Goal: Information Seeking & Learning: Learn about a topic

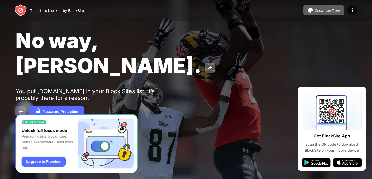
click at [24, 107] on button at bounding box center [21, 112] width 10 height 10
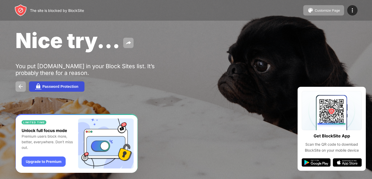
click at [64, 86] on div "Password Protection" at bounding box center [60, 87] width 36 height 4
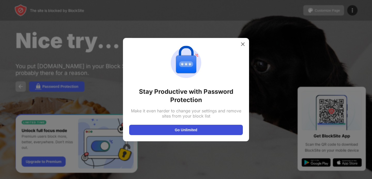
click at [174, 131] on button "Go Unlimited" at bounding box center [186, 130] width 114 height 10
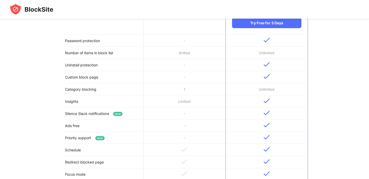
scroll to position [129, 0]
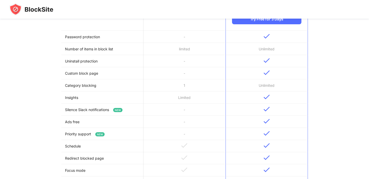
click at [109, 37] on td "Password protection" at bounding box center [102, 37] width 82 height 12
click at [109, 38] on td "Password protection" at bounding box center [102, 37] width 82 height 12
click at [113, 36] on td "Password protection" at bounding box center [102, 37] width 82 height 12
click at [114, 36] on td "Password protection" at bounding box center [102, 37] width 82 height 12
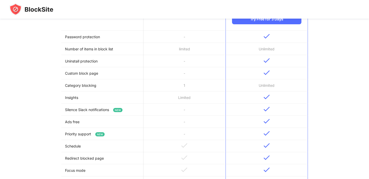
drag, startPoint x: 116, startPoint y: 72, endPoint x: 119, endPoint y: 83, distance: 10.9
click at [117, 76] on td "Custom block page" at bounding box center [102, 73] width 82 height 12
click at [122, 98] on td "Insights" at bounding box center [102, 98] width 82 height 12
click at [122, 107] on tbody "Password protection - Number of items in block list limited Unlimited Uninstall…" at bounding box center [184, 132] width 246 height 202
click at [122, 110] on span "NEW" at bounding box center [117, 110] width 9 height 4
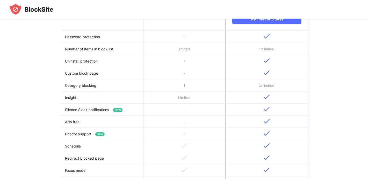
click at [122, 110] on span "NEW" at bounding box center [117, 110] width 9 height 4
drag, startPoint x: 122, startPoint y: 110, endPoint x: 121, endPoint y: 113, distance: 2.9
click at [122, 111] on span "NEW" at bounding box center [117, 110] width 9 height 4
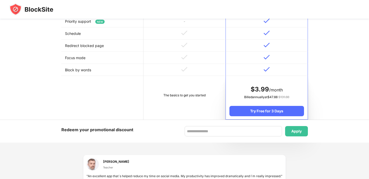
scroll to position [233, 0]
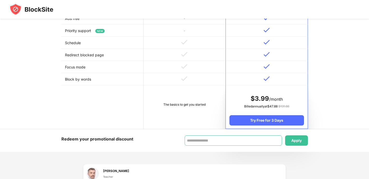
click at [234, 144] on input at bounding box center [232, 141] width 97 height 10
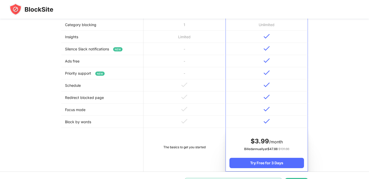
scroll to position [181, 0]
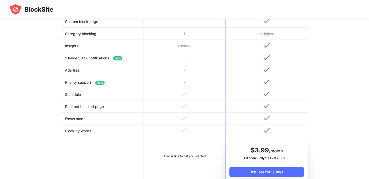
click at [83, 128] on td "Block by words" at bounding box center [102, 131] width 82 height 12
drag, startPoint x: 83, startPoint y: 128, endPoint x: 86, endPoint y: 125, distance: 4.0
click at [83, 128] on td "Block by words" at bounding box center [102, 131] width 82 height 12
drag, startPoint x: 86, startPoint y: 124, endPoint x: 92, endPoint y: 117, distance: 9.5
click at [87, 123] on td "Focus mode" at bounding box center [102, 119] width 82 height 12
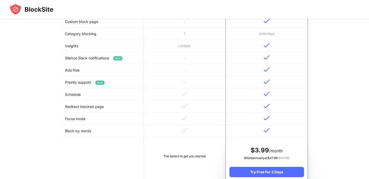
drag, startPoint x: 92, startPoint y: 117, endPoint x: 100, endPoint y: 113, distance: 9.1
click at [94, 116] on td "Focus mode" at bounding box center [102, 119] width 82 height 12
drag, startPoint x: 100, startPoint y: 113, endPoint x: 108, endPoint y: 105, distance: 11.2
click at [102, 111] on tbody "Password protection - Number of items in block list limited Unlimited Uninstall…" at bounding box center [184, 80] width 246 height 202
drag, startPoint x: 109, startPoint y: 103, endPoint x: 109, endPoint y: 87, distance: 16.8
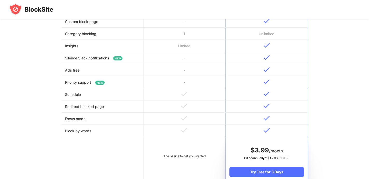
click at [109, 100] on tbody "Password protection - Number of items in block list limited Unlimited Uninstall…" at bounding box center [184, 80] width 246 height 202
drag, startPoint x: 109, startPoint y: 87, endPoint x: 109, endPoint y: 82, distance: 4.4
click at [109, 84] on td "Priority support NEW" at bounding box center [102, 82] width 82 height 12
drag, startPoint x: 110, startPoint y: 72, endPoint x: 112, endPoint y: 67, distance: 4.9
click at [112, 68] on td "Ads free" at bounding box center [102, 70] width 82 height 12
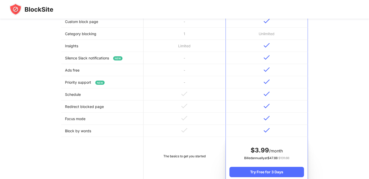
drag, startPoint x: 112, startPoint y: 67, endPoint x: 127, endPoint y: 65, distance: 15.4
click at [116, 64] on tbody "Password protection - Number of items in block list limited Unlimited Uninstall…" at bounding box center [184, 80] width 246 height 202
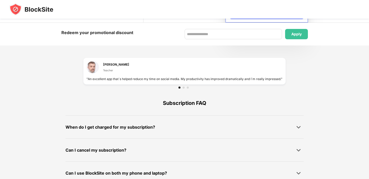
scroll to position [351, 0]
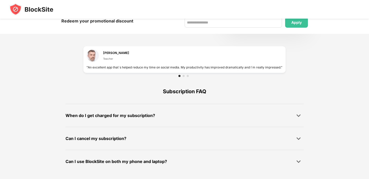
click at [147, 141] on div "Can I cancel my subscription?" at bounding box center [184, 138] width 238 height 10
drag, startPoint x: 158, startPoint y: 134, endPoint x: 225, endPoint y: 135, distance: 67.5
click at [160, 133] on div "Can I cancel my subscription? We build each feature to make sure we can help yo…" at bounding box center [184, 138] width 238 height 23
click at [310, 134] on div "Subscription FAQ When do I get charged for my subscription? All subscription pl…" at bounding box center [184, 126] width 299 height 94
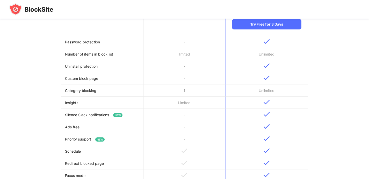
scroll to position [92, 0]
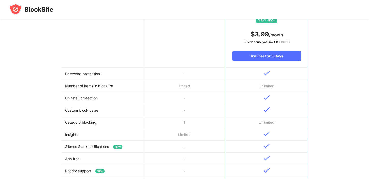
click at [270, 77] on td at bounding box center [266, 74] width 82 height 12
click at [271, 75] on td at bounding box center [266, 74] width 82 height 12
click at [272, 71] on td at bounding box center [266, 74] width 82 height 12
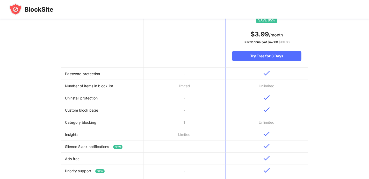
click at [273, 70] on td at bounding box center [266, 74] width 82 height 12
drag, startPoint x: 246, startPoint y: 81, endPoint x: 172, endPoint y: 79, distance: 73.7
click at [186, 83] on tbody "Password protection - Number of items in block list limited Unlimited Uninstall…" at bounding box center [184, 169] width 246 height 202
click at [172, 79] on td "-" at bounding box center [184, 74] width 82 height 12
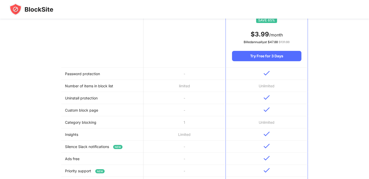
click at [172, 79] on td "-" at bounding box center [184, 74] width 82 height 12
drag, startPoint x: 191, startPoint y: 70, endPoint x: 195, endPoint y: 69, distance: 3.5
click at [195, 69] on td "-" at bounding box center [184, 74] width 82 height 12
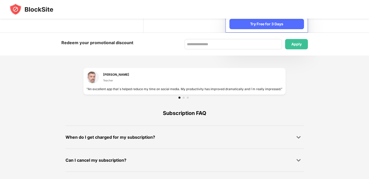
scroll to position [351, 0]
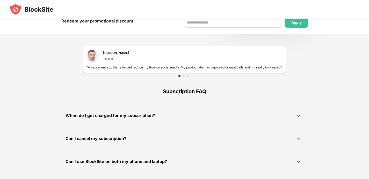
click at [300, 136] on div at bounding box center [298, 138] width 10 height 10
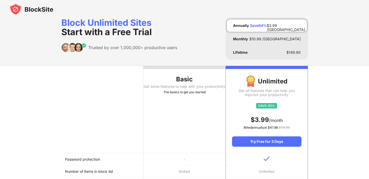
scroll to position [0, 0]
